Goal: Check status: Check status

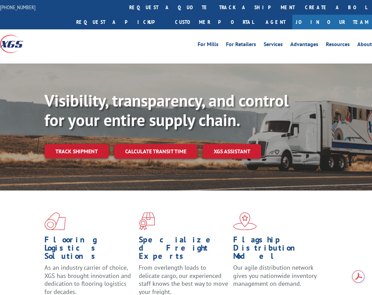
drag, startPoint x: 181, startPoint y: 4, endPoint x: 177, endPoint y: 19, distance: 15.8
click at [214, 4] on link "track a shipment" at bounding box center [257, 7] width 86 height 15
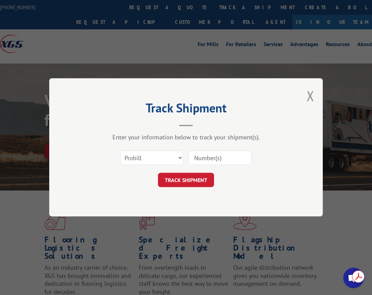
click at [227, 158] on input at bounding box center [219, 158] width 63 height 14
type input "17687865"
click button "TRACK SHIPMENT" at bounding box center [186, 180] width 56 height 14
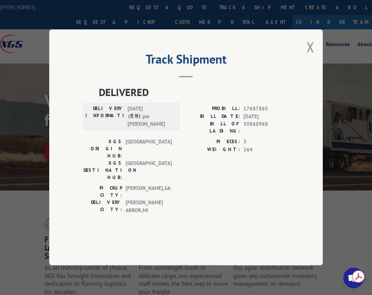
drag, startPoint x: 116, startPoint y: 76, endPoint x: 147, endPoint y: 58, distance: 35.8
click at [117, 67] on h2 "Track Shipment" at bounding box center [185, 60] width 205 height 13
click at [254, 113] on span "17687865" at bounding box center [265, 109] width 45 height 8
click at [258, 113] on span "17687865" at bounding box center [265, 109] width 45 height 8
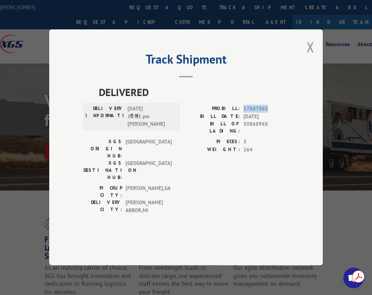
click at [258, 113] on span "17687865" at bounding box center [265, 109] width 45 height 8
copy span "17687865"
click at [309, 56] on button "Close modal" at bounding box center [310, 47] width 8 height 18
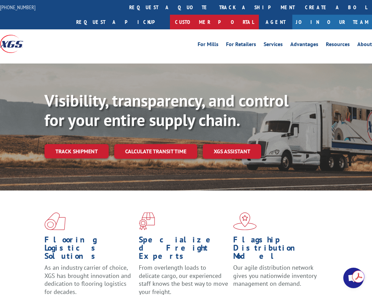
click at [259, 15] on link "Customer Portal" at bounding box center [214, 22] width 89 height 15
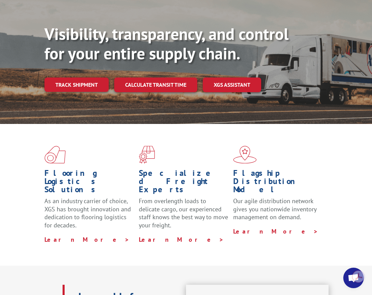
scroll to position [68, 0]
